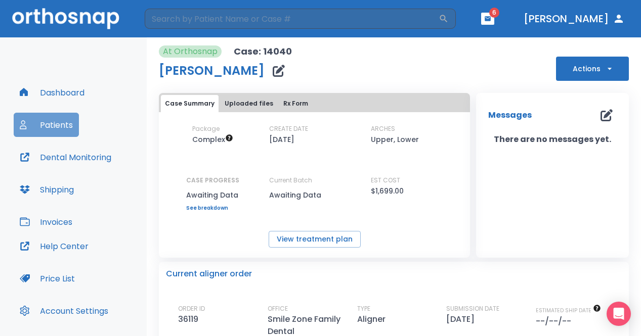
click at [48, 123] on button "Patients" at bounding box center [46, 125] width 65 height 24
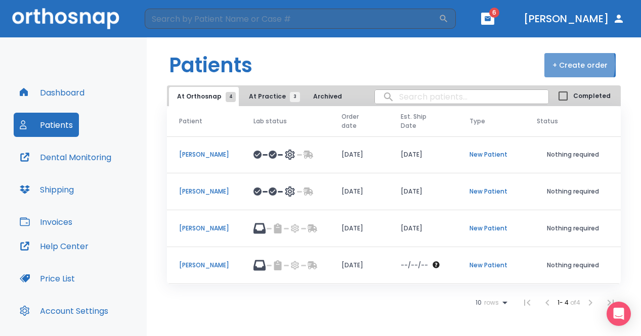
click at [566, 64] on button "+ Create order" at bounding box center [579, 65] width 71 height 24
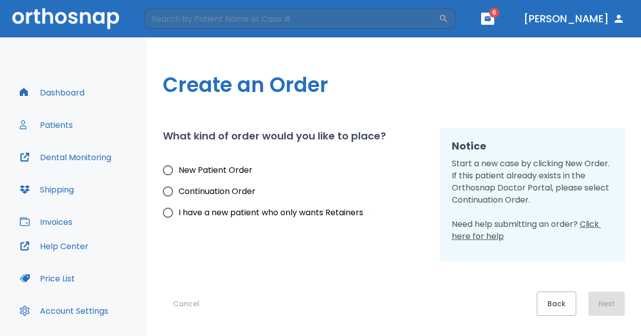
click at [228, 176] on span "New Patient Order" at bounding box center [216, 170] width 74 height 12
click at [179, 176] on input "New Patient Order" at bounding box center [167, 170] width 21 height 21
radio input "true"
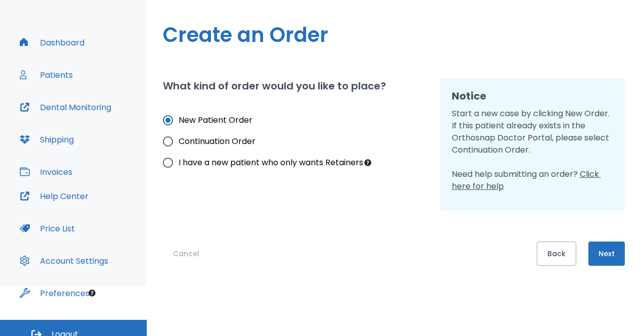
scroll to position [51, 0]
click at [612, 260] on button "Next" at bounding box center [606, 253] width 36 height 24
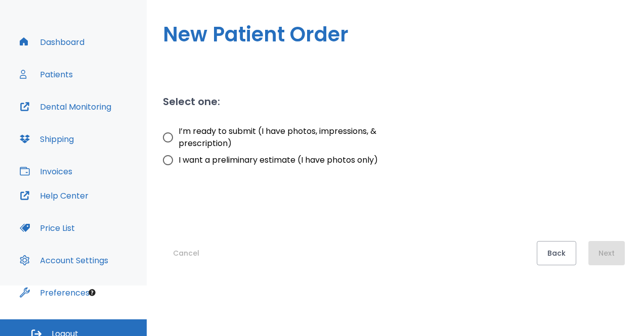
click at [218, 138] on span "I’m ready to submit (I have photos, impressions, & prescription)" at bounding box center [299, 137] width 241 height 24
click at [179, 138] on input "I’m ready to submit (I have photos, impressions, & prescription)" at bounding box center [167, 137] width 21 height 21
radio input "true"
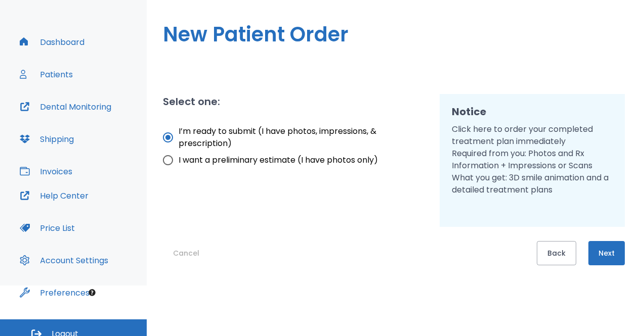
click at [618, 253] on button "Next" at bounding box center [606, 253] width 36 height 24
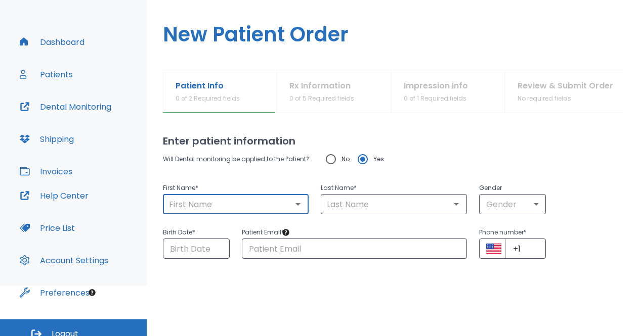
click at [267, 208] on input "text" at bounding box center [236, 204] width 140 height 14
click at [518, 207] on body "​ 6 [PERSON_NAME] Dashboard Patients Dental Monitoring Shipping Invoices Help C…" at bounding box center [323, 117] width 647 height 336
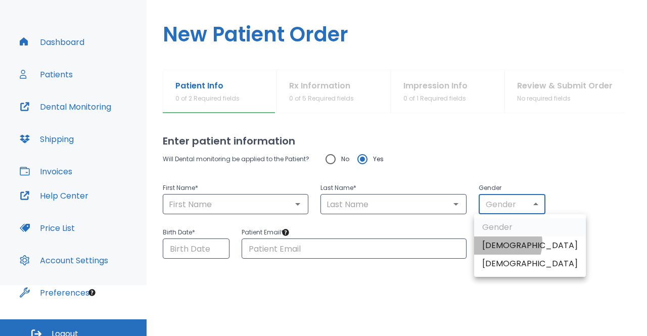
click at [500, 243] on li "[DEMOGRAPHIC_DATA]" at bounding box center [530, 246] width 112 height 18
type input "1"
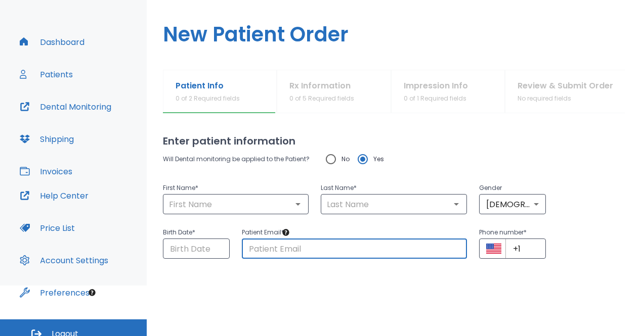
click at [396, 252] on input "text" at bounding box center [354, 249] width 225 height 20
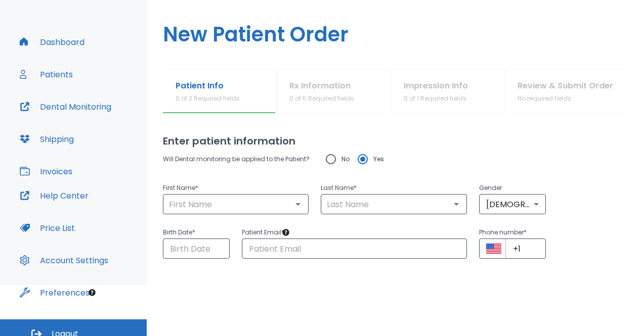
click at [372, 286] on html "​ 6 [PERSON_NAME] Dashboard Patients Dental Monitoring Shipping Invoices Help C…" at bounding box center [320, 117] width 641 height 336
click at [199, 23] on h1 "New Patient Order" at bounding box center [394, 28] width 494 height 83
click at [185, 206] on input "text" at bounding box center [236, 204] width 140 height 14
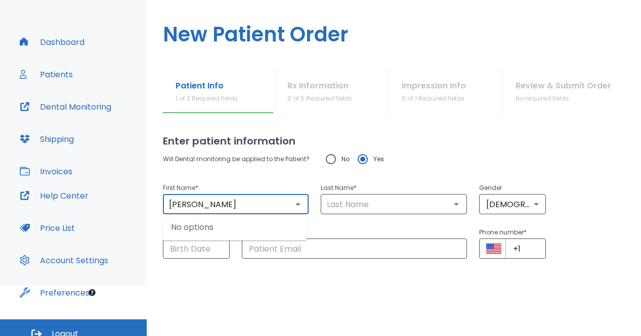
type input "[PERSON_NAME]"
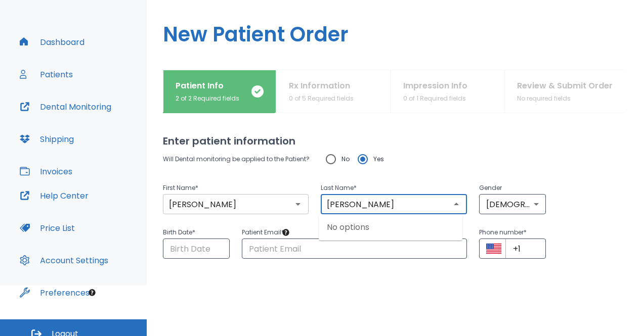
type input "[PERSON_NAME]"
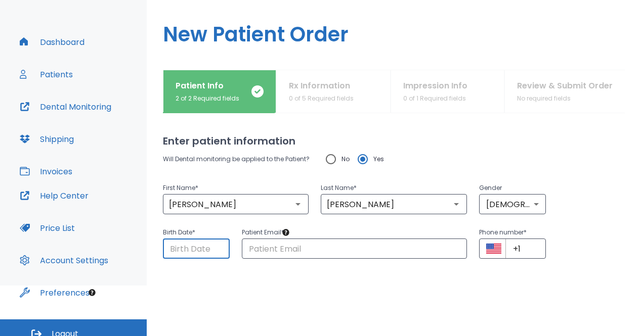
click at [205, 253] on input "Choose date" at bounding box center [196, 249] width 67 height 20
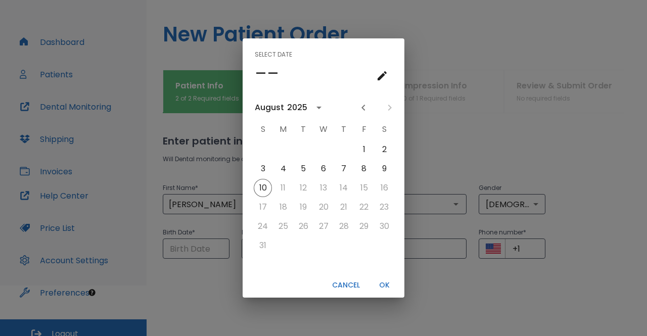
click at [380, 82] on button "calendar view is open, go to text input view" at bounding box center [382, 76] width 20 height 20
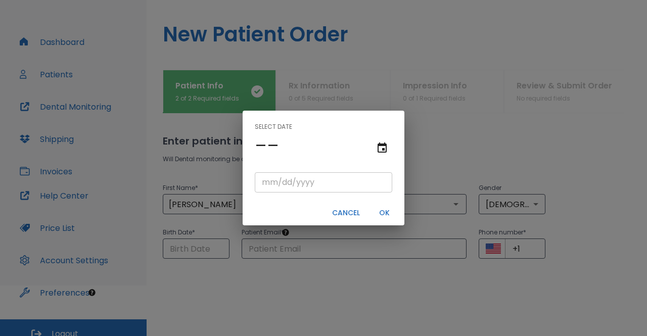
click at [262, 183] on input "tel" at bounding box center [324, 182] width 138 height 20
type input "09/04/"
type input "09/04/0002"
type input "09/04/2"
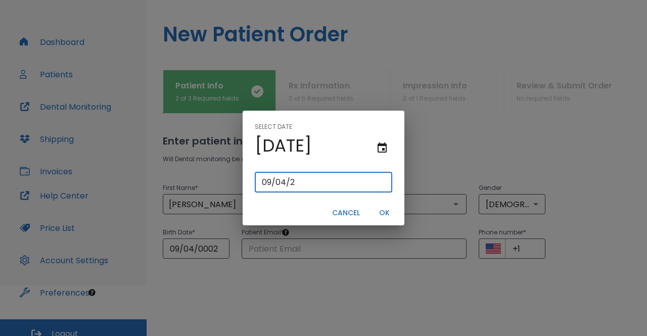
type input "09/04/0020"
type input "[DATE]"
type input "09/04/0200"
type input "[DATE]"
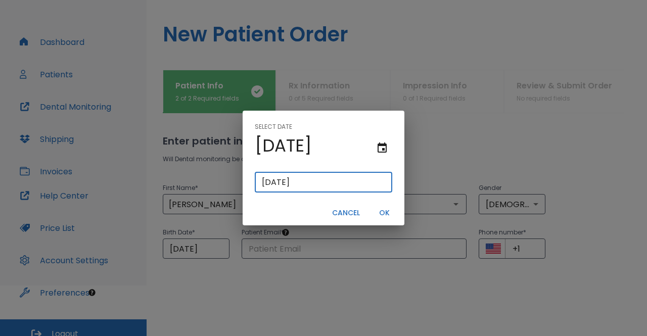
type input "[DATE]"
click at [387, 218] on button "OK" at bounding box center [384, 213] width 32 height 17
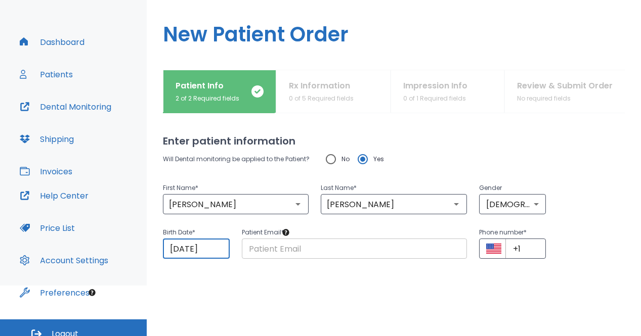
click at [323, 244] on input "text" at bounding box center [354, 249] width 225 height 20
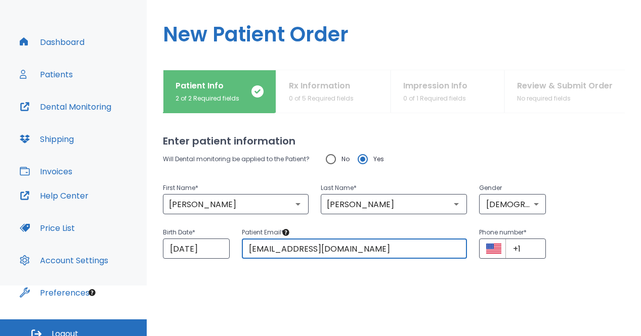
type input "[EMAIL_ADDRESS][DOMAIN_NAME]"
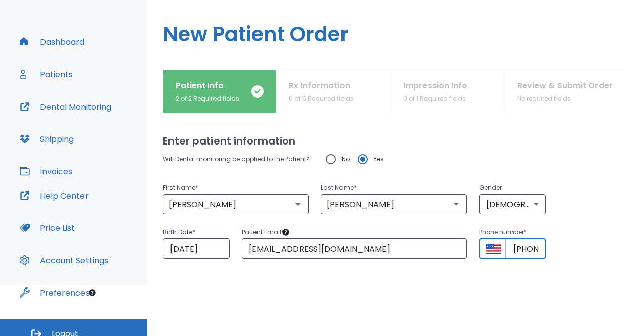
type input "[PHONE_NUMBER]"
click at [386, 286] on html "​ 6 [PERSON_NAME] Dashboard Patients Dental Monitoring Shipping Invoices Help C…" at bounding box center [320, 117] width 641 height 336
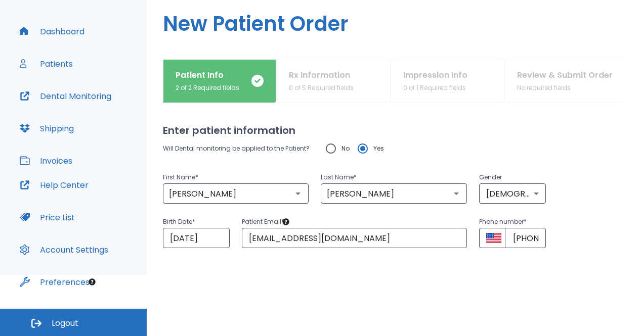
scroll to position [58, 0]
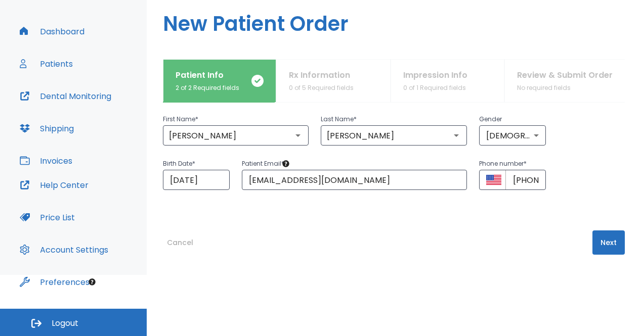
click at [600, 241] on button "Next" at bounding box center [608, 243] width 32 height 24
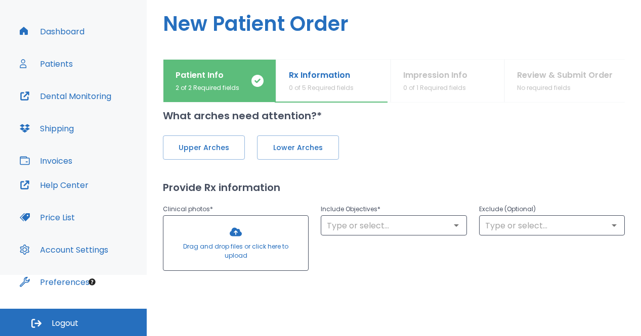
scroll to position [0, 0]
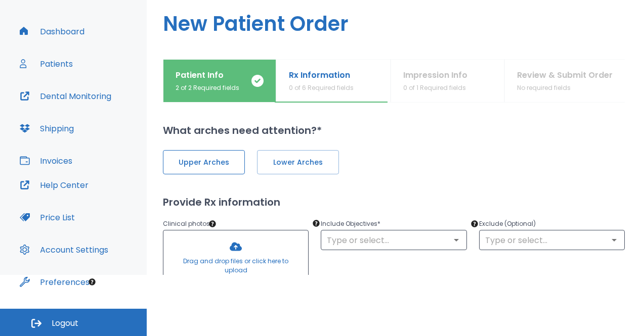
click at [189, 158] on span "Upper Arches" at bounding box center [203, 162] width 61 height 11
click at [279, 162] on span "Lower Arches" at bounding box center [297, 162] width 61 height 11
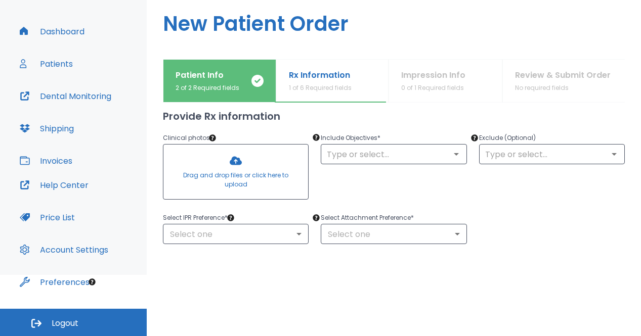
scroll to position [86, 0]
click at [365, 159] on input "text" at bounding box center [394, 154] width 140 height 14
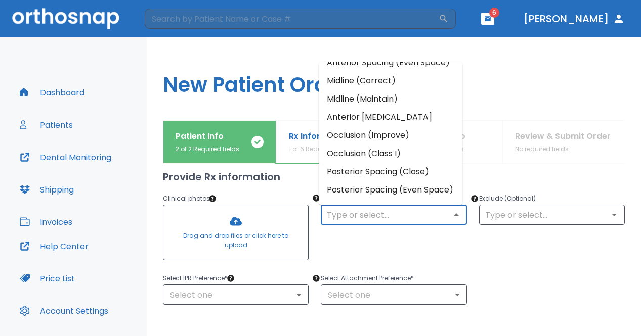
scroll to position [54, 0]
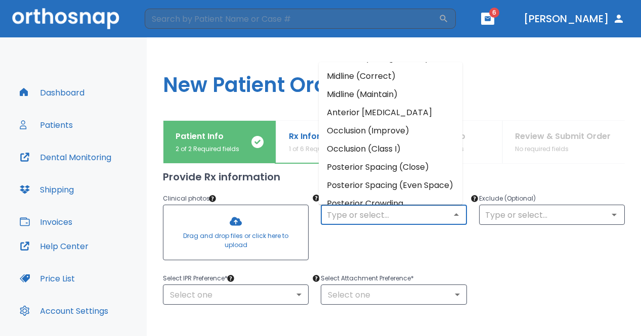
click at [413, 122] on li "Anterior [MEDICAL_DATA]" at bounding box center [391, 113] width 144 height 18
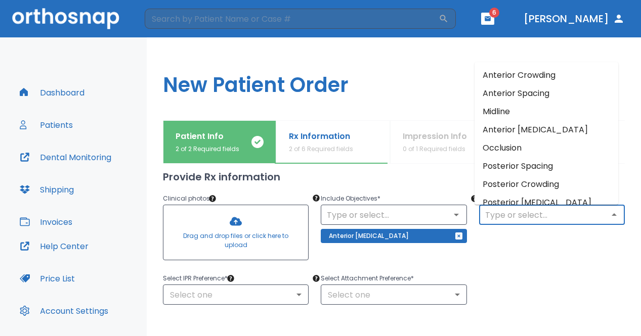
click at [509, 216] on input "text" at bounding box center [552, 215] width 140 height 14
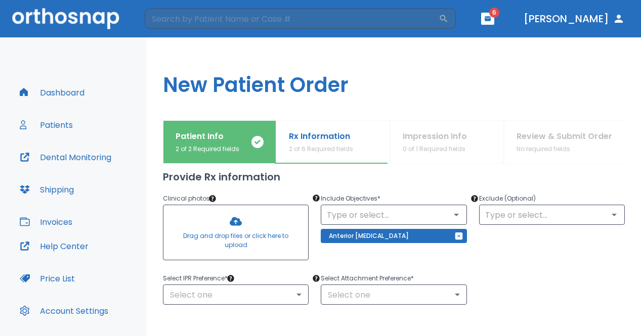
click at [455, 240] on icon "button" at bounding box center [458, 236] width 7 height 7
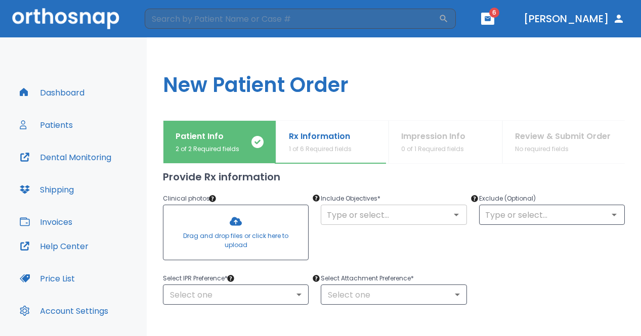
click at [451, 219] on icon "Open" at bounding box center [456, 215] width 12 height 12
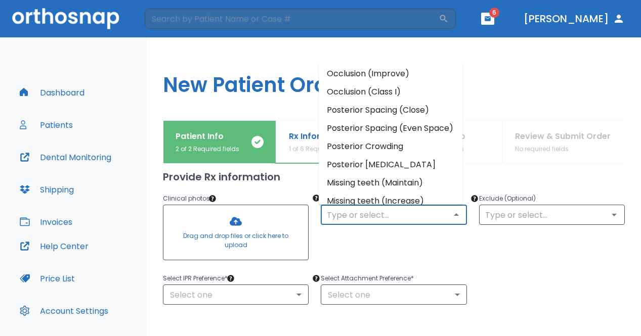
scroll to position [111, 0]
click at [409, 82] on li "Occlusion (Improve)" at bounding box center [391, 73] width 144 height 18
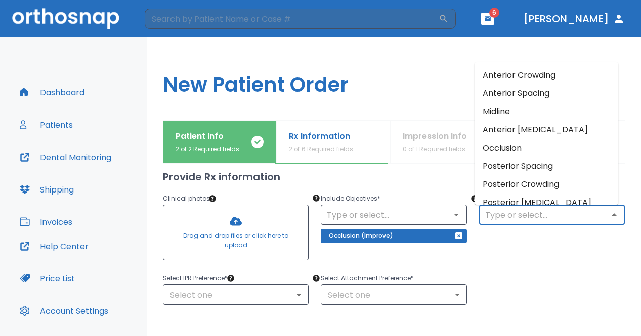
click at [504, 215] on input "text" at bounding box center [552, 215] width 140 height 14
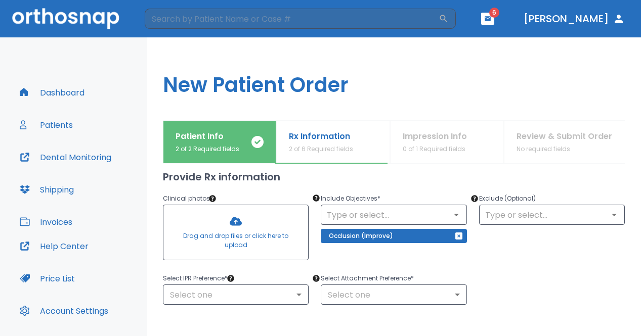
click at [537, 242] on div "Exclude (Optional) ​" at bounding box center [546, 223] width 158 height 84
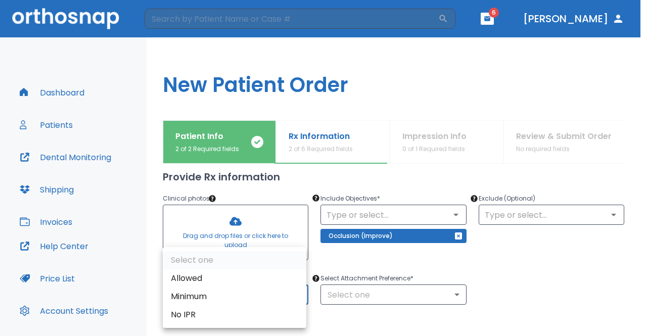
click at [270, 294] on body "​ 6 [PERSON_NAME] Dashboard Patients Dental Monitoring Shipping Invoices Help C…" at bounding box center [323, 168] width 647 height 336
click at [246, 279] on li "Allowed" at bounding box center [235, 279] width 144 height 18
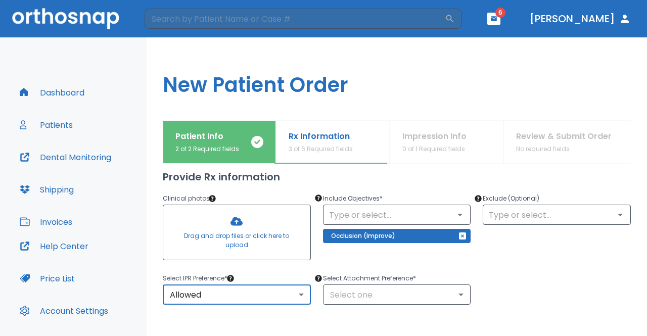
click at [236, 287] on body "​ 6 [PERSON_NAME] Dashboard Patients Dental Monitoring Shipping Invoices Help C…" at bounding box center [323, 168] width 647 height 336
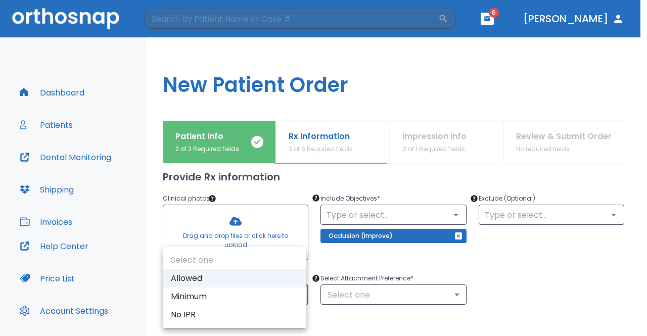
click at [197, 309] on li "No IPR" at bounding box center [235, 315] width 144 height 18
type input "0"
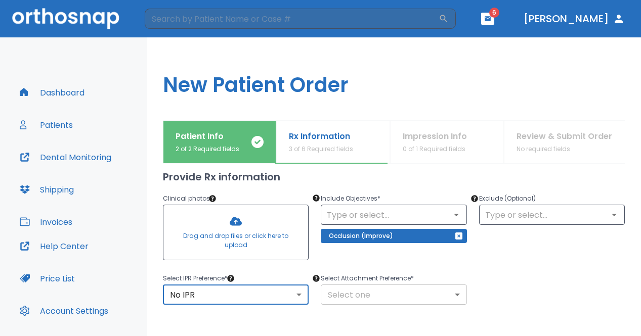
click at [346, 293] on body "​ 6 [PERSON_NAME] Dashboard Patients Dental Monitoring Shipping Invoices Help C…" at bounding box center [320, 168] width 641 height 336
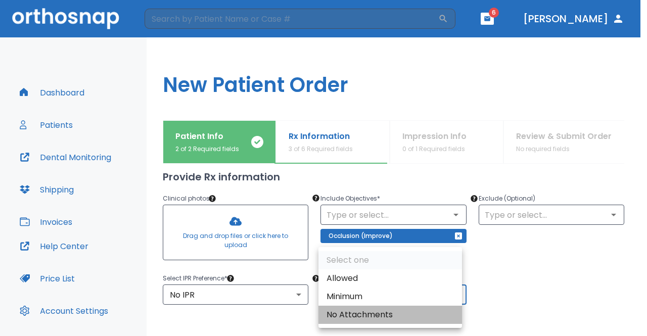
click at [366, 310] on li "No Attachments" at bounding box center [391, 315] width 144 height 18
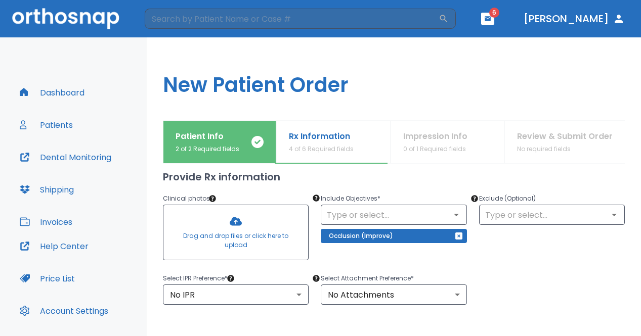
click at [470, 291] on div "Select IPR Preference * No IPR 0 ​ Select Attachment Preference * No Attachment…" at bounding box center [388, 282] width 474 height 45
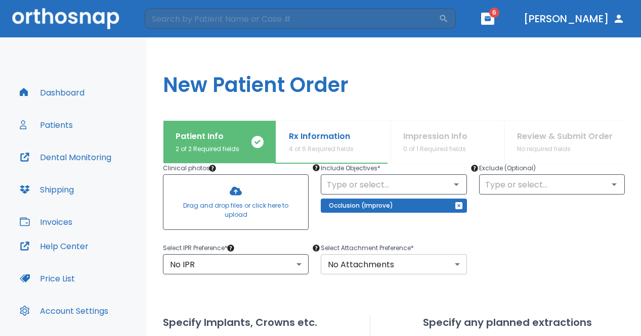
scroll to position [116, 0]
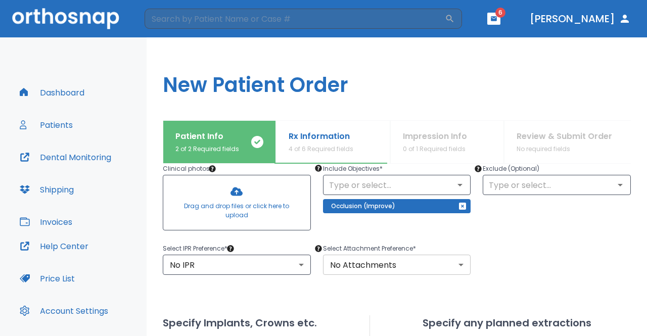
click at [452, 266] on body "​ 6 [PERSON_NAME] Dashboard Patients Dental Monitoring Shipping Invoices Help C…" at bounding box center [323, 168] width 647 height 336
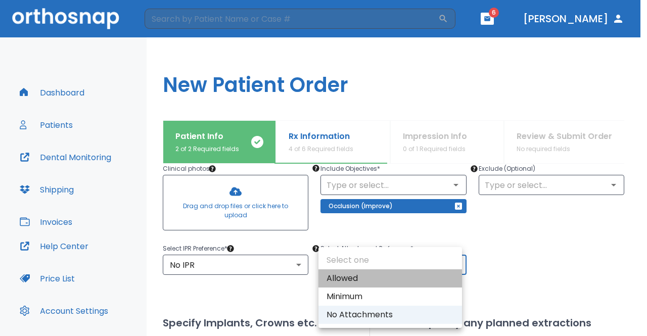
click at [370, 275] on li "Allowed" at bounding box center [391, 279] width 144 height 18
type input "1"
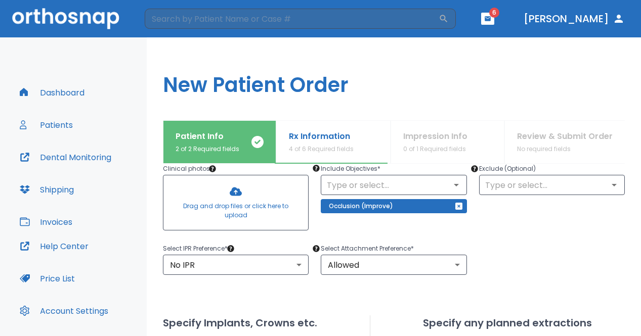
click at [494, 267] on div "Select IPR Preference * No IPR 0 ​ Select Attachment Preference * Allowed 1 ​" at bounding box center [388, 253] width 474 height 45
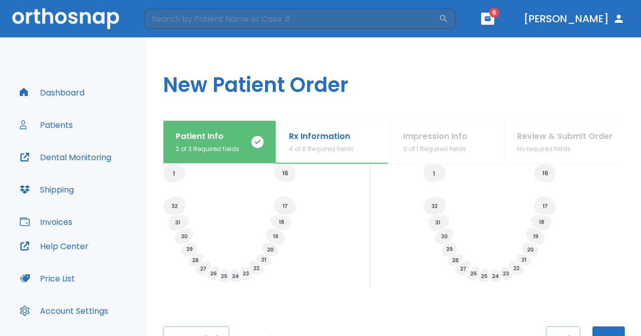
scroll to position [413, 0]
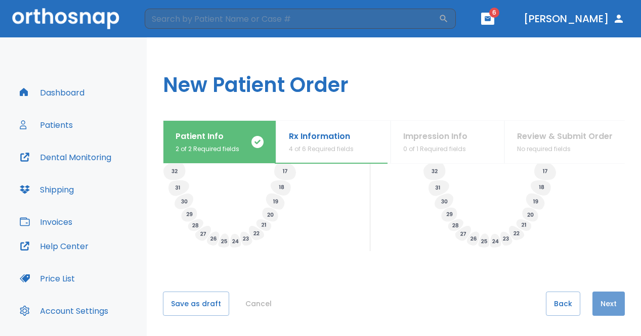
click at [610, 306] on button "Next" at bounding box center [608, 304] width 32 height 24
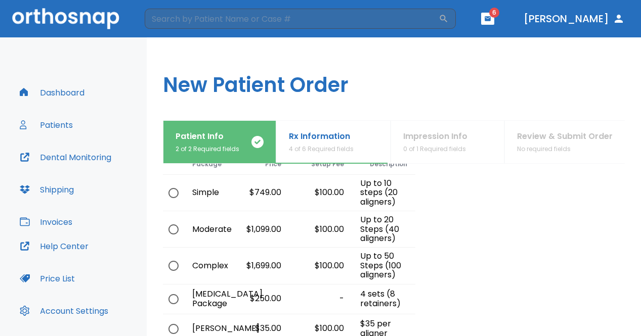
scroll to position [52, 0]
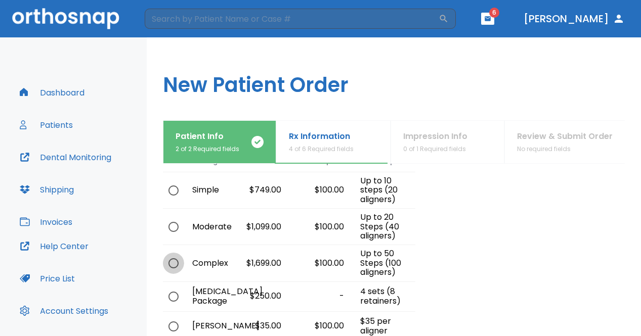
click at [173, 266] on input "radio" at bounding box center [173, 263] width 21 height 21
radio input "true"
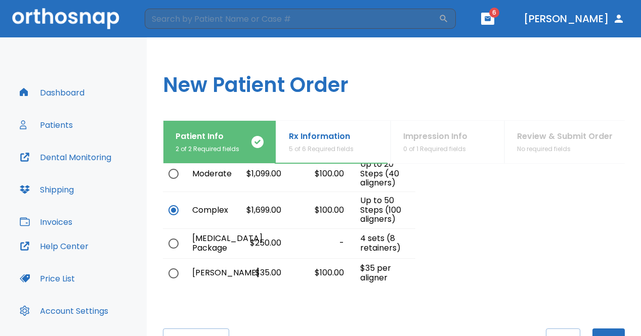
scroll to position [142, 0]
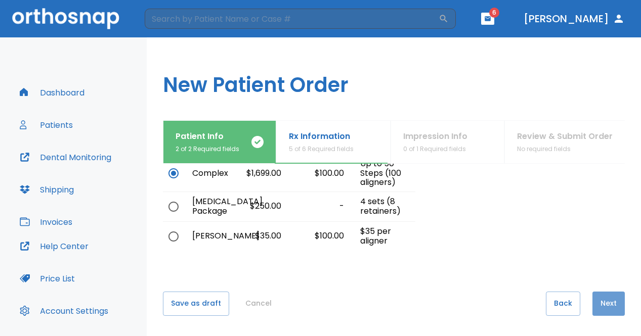
click at [592, 302] on button "Next" at bounding box center [608, 304] width 32 height 24
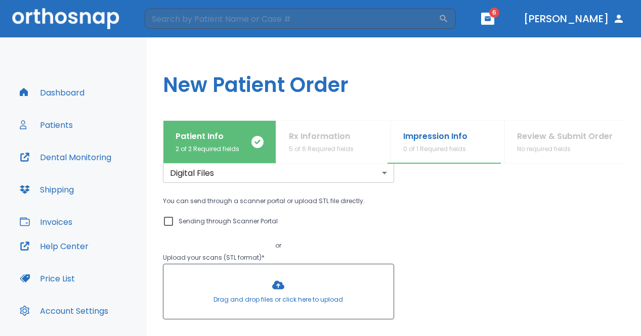
scroll to position [44, 0]
click at [169, 225] on input "Sending through Scanner Portal" at bounding box center [168, 222] width 12 height 12
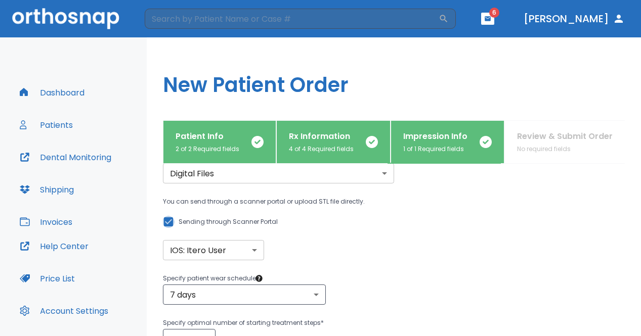
click at [170, 225] on input "Sending through Scanner Portal" at bounding box center [168, 222] width 12 height 12
checkbox input "false"
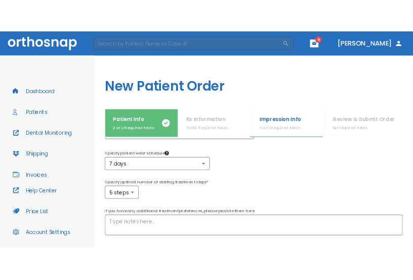
scroll to position [198, 0]
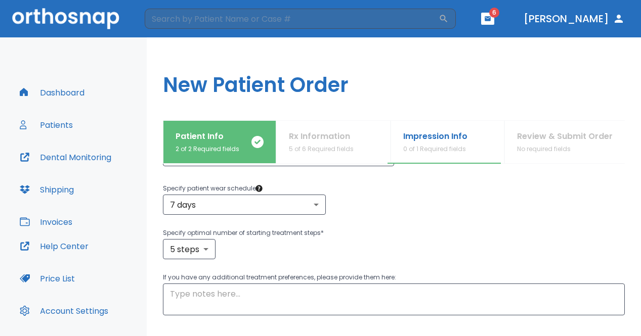
click at [444, 79] on h1 "New Patient Order" at bounding box center [394, 78] width 494 height 83
click at [498, 69] on h1 "New Patient Order" at bounding box center [394, 78] width 494 height 83
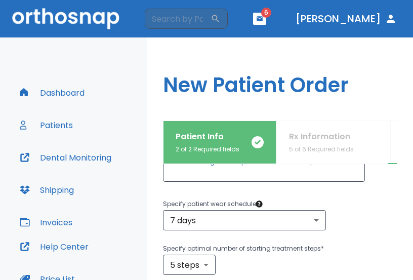
click at [264, 65] on h1 "New Patient Order" at bounding box center [280, 78] width 266 height 83
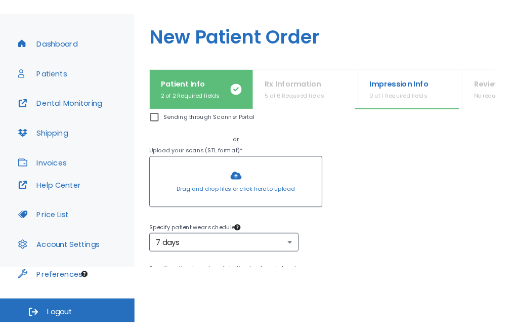
scroll to position [106, 0]
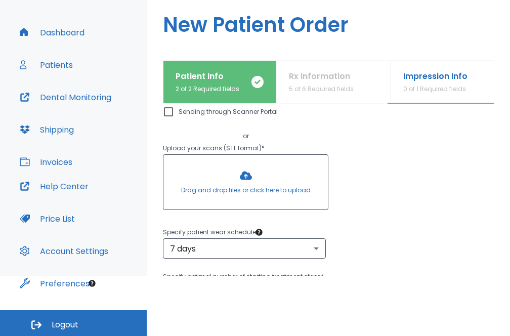
click at [401, 202] on div "You can send through a scanner portal or upload STL file directly. Sending thro…" at bounding box center [328, 143] width 331 height 141
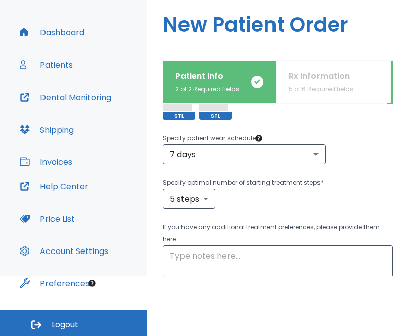
scroll to position [236, 0]
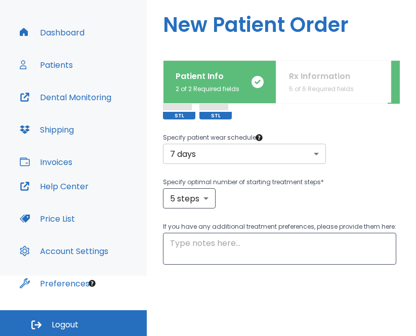
click at [258, 156] on body "​ 6 [PERSON_NAME] Dashboard Patients Dental Monitoring Shipping Invoices Help C…" at bounding box center [208, 108] width 416 height 336
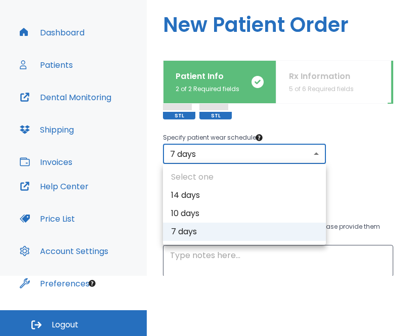
click at [356, 178] on div at bounding box center [208, 168] width 416 height 336
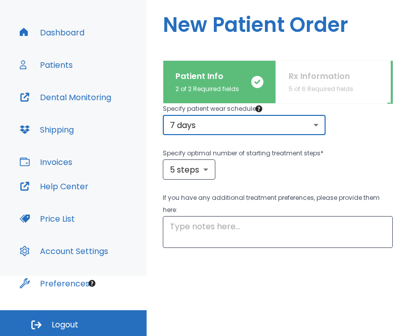
scroll to position [293, 0]
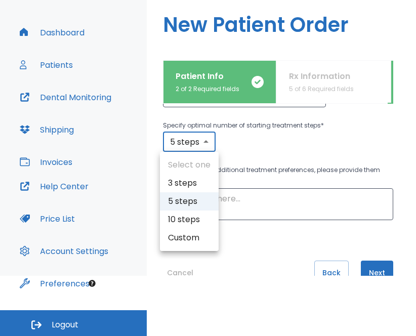
click at [197, 143] on body "​ 6 [PERSON_NAME] Dashboard Patients Dental Monitoring Shipping Invoices Help C…" at bounding box center [208, 108] width 416 height 336
click at [274, 153] on div at bounding box center [208, 168] width 416 height 336
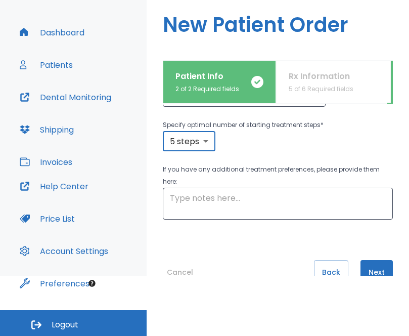
scroll to position [322, 0]
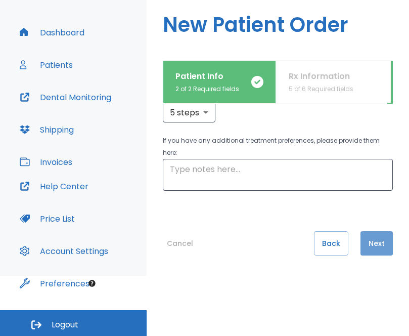
click at [366, 245] on button "Next" at bounding box center [377, 243] width 32 height 24
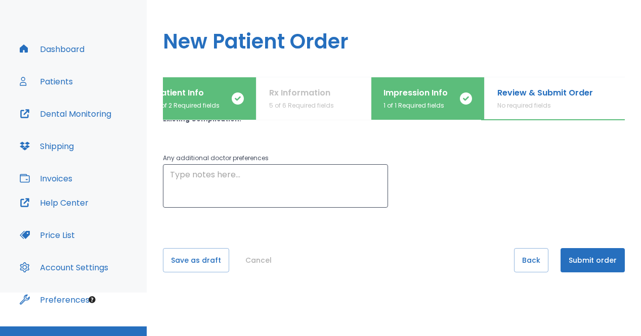
scroll to position [61, 0]
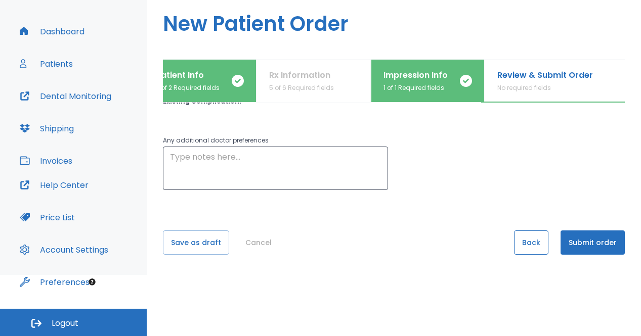
click at [517, 242] on button "Back" at bounding box center [531, 243] width 34 height 24
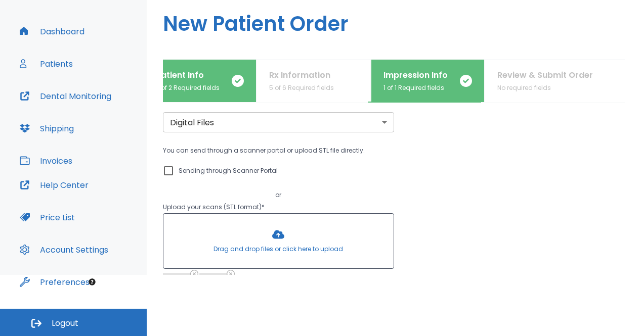
scroll to position [0, 0]
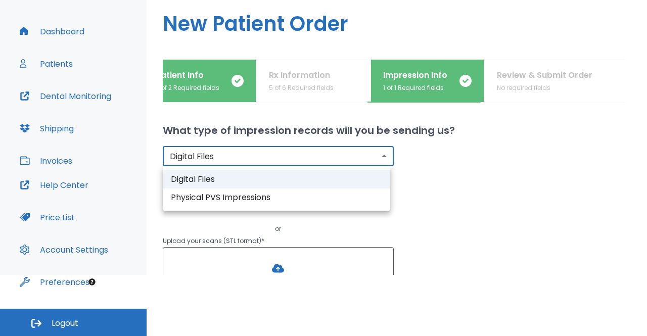
click at [357, 157] on body "​ 6 [PERSON_NAME] Dashboard Patients Dental Monitoring Shipping Invoices Help C…" at bounding box center [323, 107] width 647 height 336
click at [462, 164] on div at bounding box center [323, 168] width 647 height 336
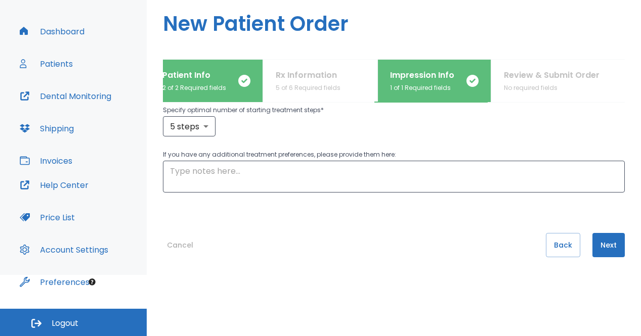
scroll to position [294, 0]
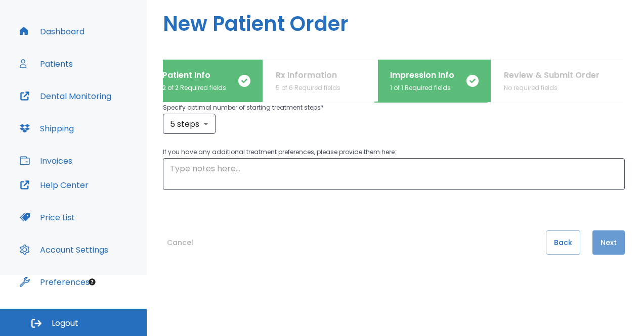
click at [605, 241] on button "Next" at bounding box center [608, 243] width 32 height 24
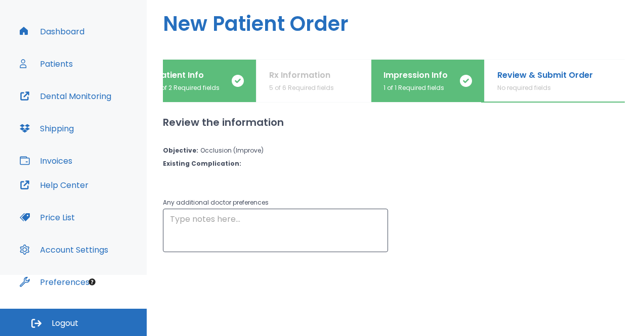
scroll to position [62, 0]
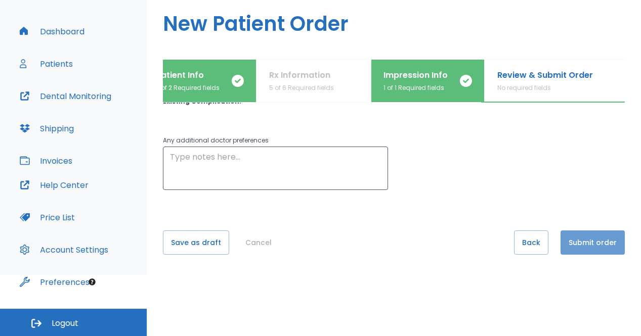
click at [591, 249] on button "Submit order" at bounding box center [592, 243] width 64 height 24
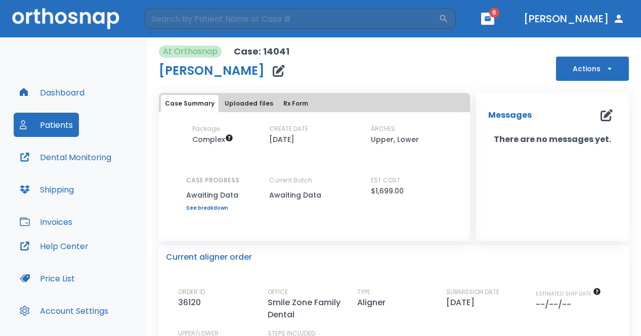
click at [241, 103] on button "Uploaded files" at bounding box center [249, 103] width 57 height 17
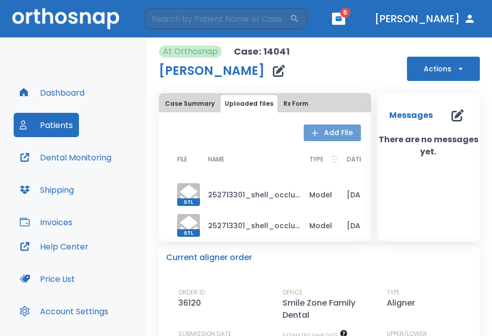
click at [324, 130] on button "Add File" at bounding box center [331, 132] width 57 height 17
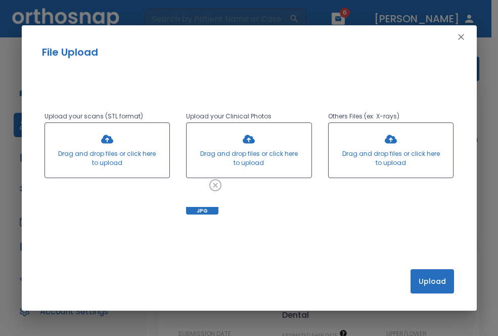
click at [317, 80] on div "Upload your scans (STL format) Drag and drop files or click here to upload Uplo…" at bounding box center [249, 158] width 455 height 197
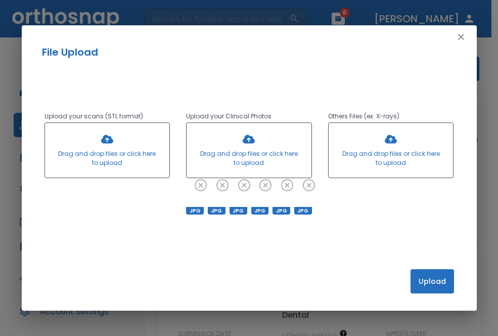
click at [102, 215] on div "Upload your scans (STL format) Drag and drop files or click here to upload Uplo…" at bounding box center [249, 158] width 455 height 197
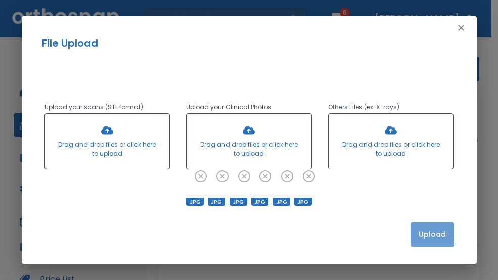
click at [420, 231] on button "Upload" at bounding box center [433, 234] width 44 height 24
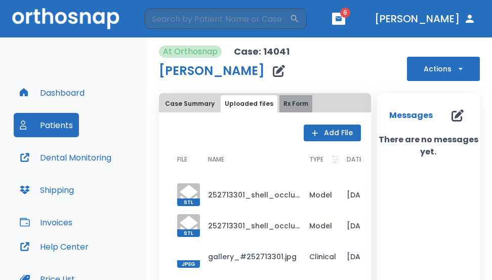
click at [288, 99] on button "Rx Form" at bounding box center [295, 103] width 33 height 17
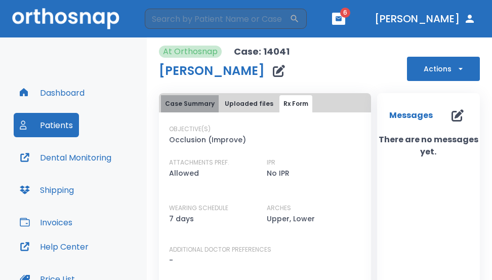
click at [207, 97] on button "Case Summary" at bounding box center [190, 103] width 58 height 17
